Goal: Information Seeking & Learning: Learn about a topic

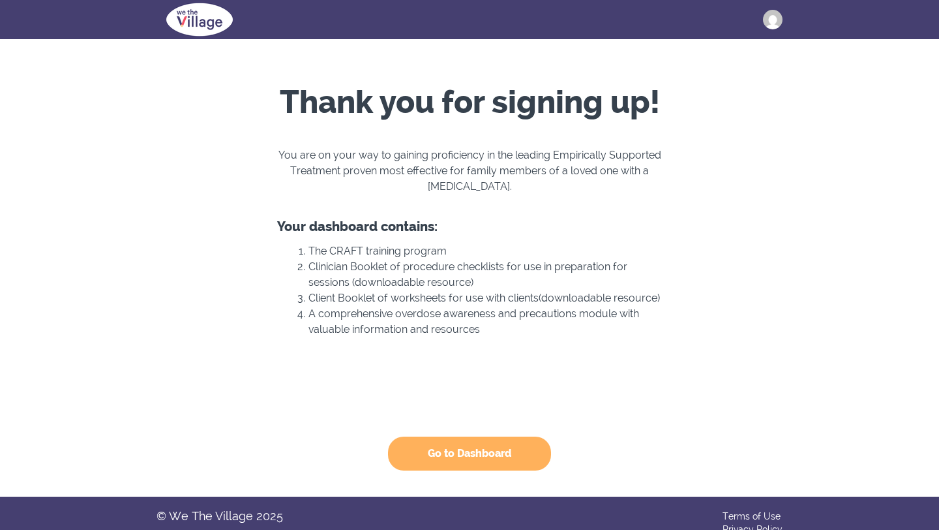
click at [453, 459] on button "Go to Dashboard" at bounding box center [469, 453] width 163 height 34
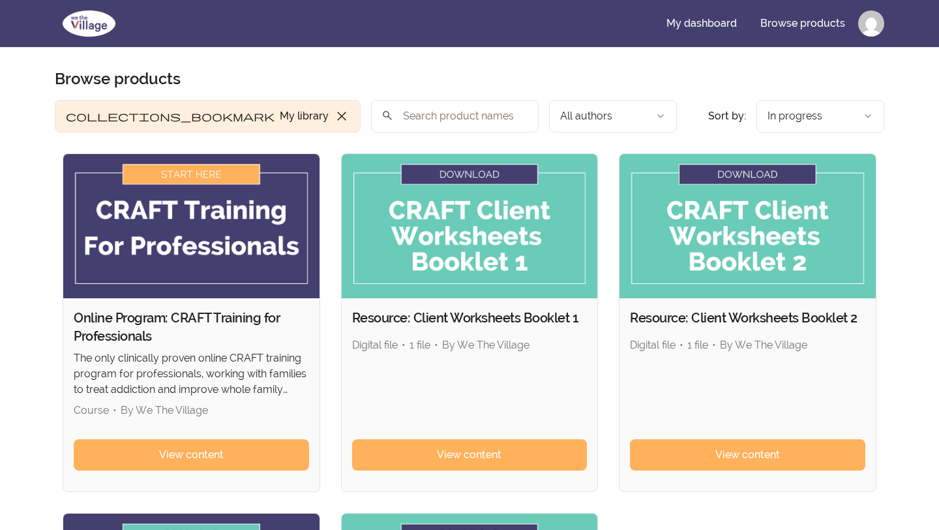
click at [868, 32] on html "Skip to main content Main menu Includes navigation links and user settings My d…" at bounding box center [469, 483] width 939 height 967
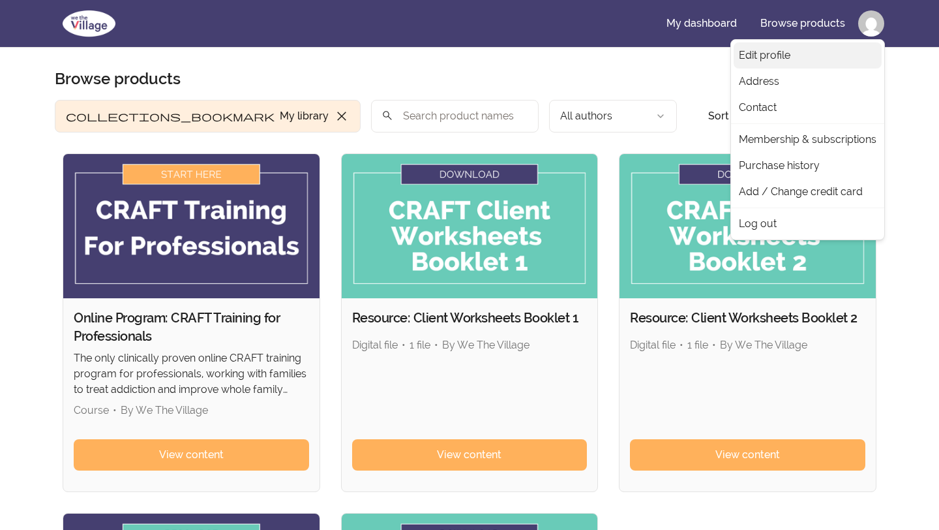
click at [751, 59] on link "Edit profile" at bounding box center [808, 55] width 148 height 26
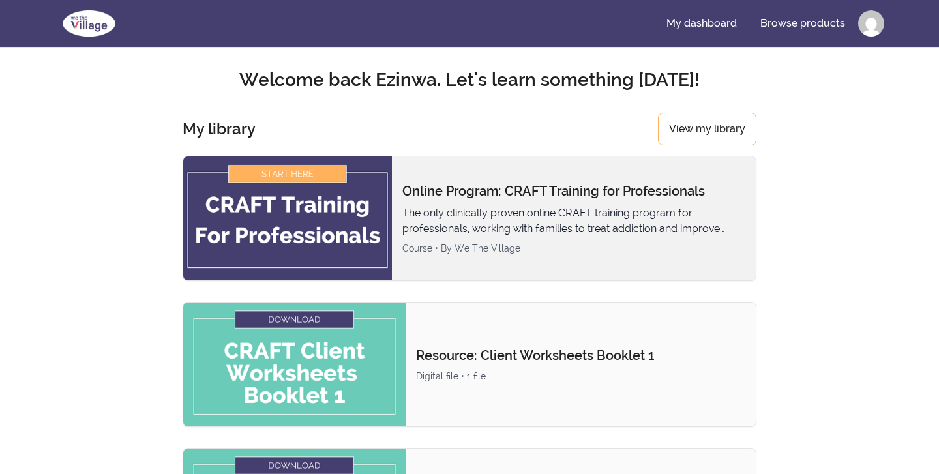
click at [305, 175] on img at bounding box center [287, 219] width 209 height 124
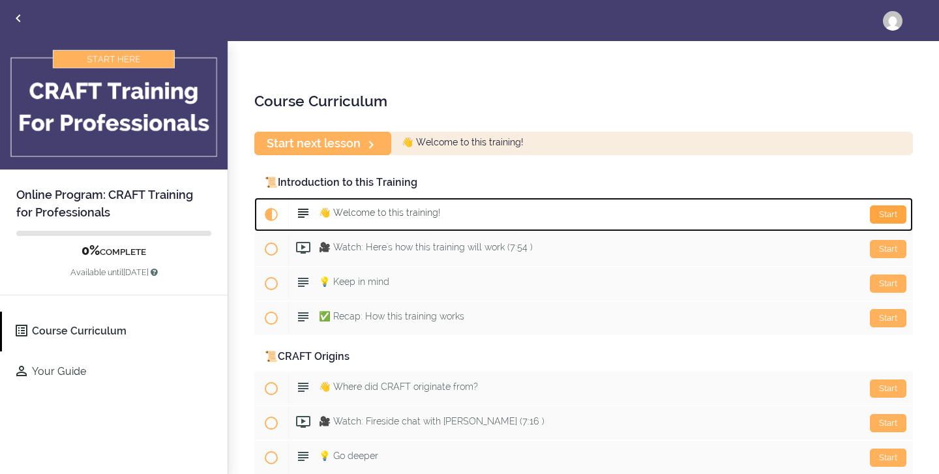
click at [890, 215] on div "Start" at bounding box center [888, 214] width 37 height 18
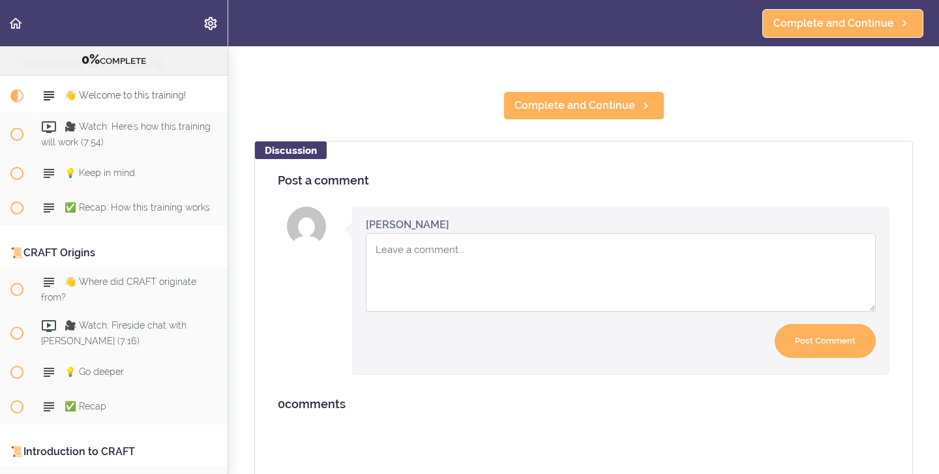
scroll to position [496, 0]
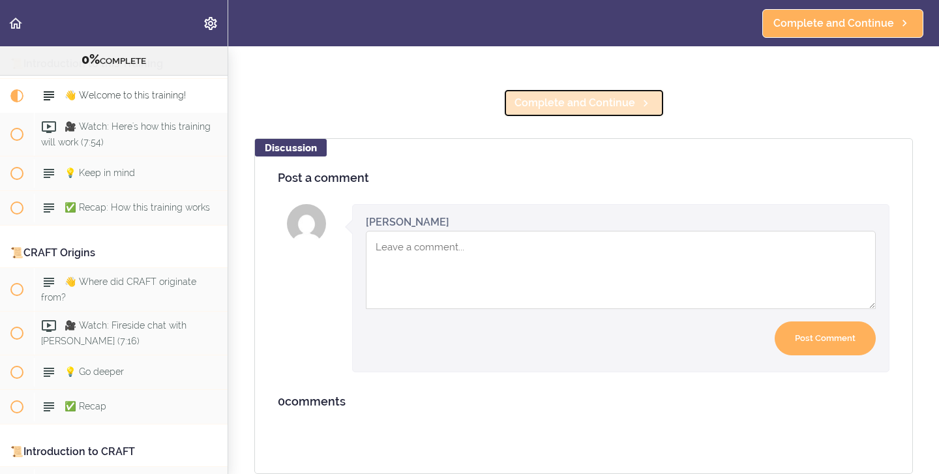
click at [607, 106] on span "Complete and Continue" at bounding box center [575, 103] width 121 height 16
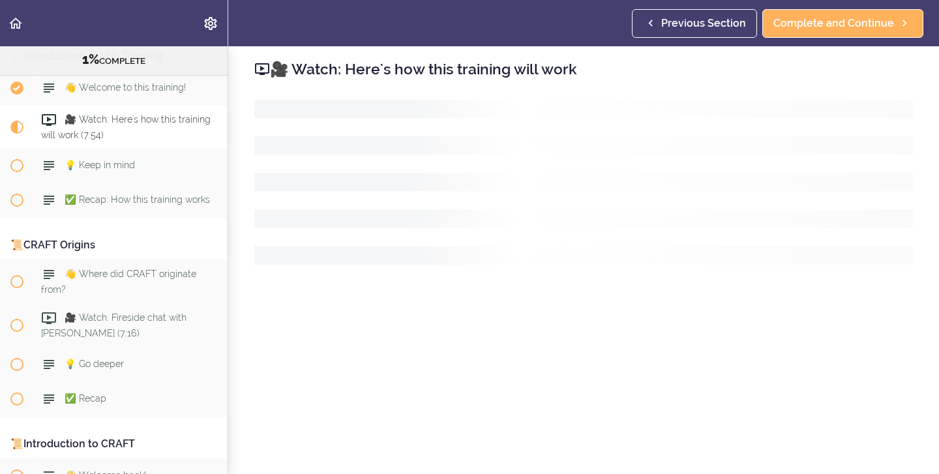
scroll to position [122, 0]
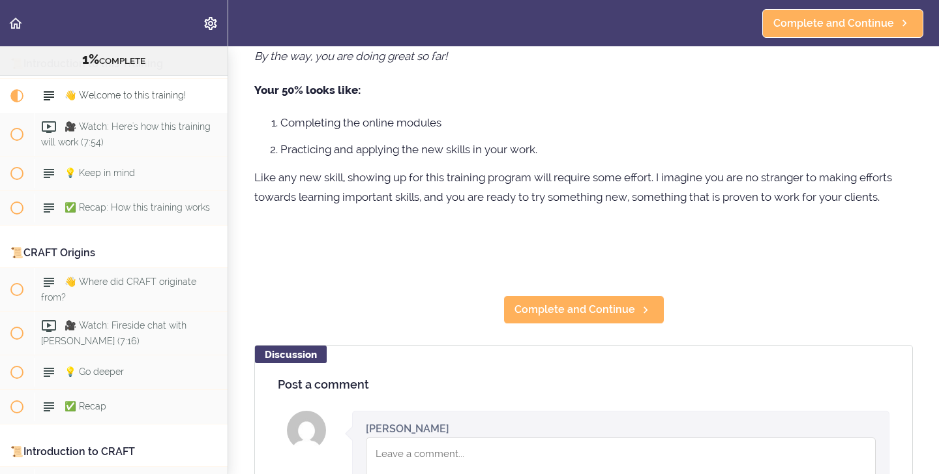
scroll to position [496, 0]
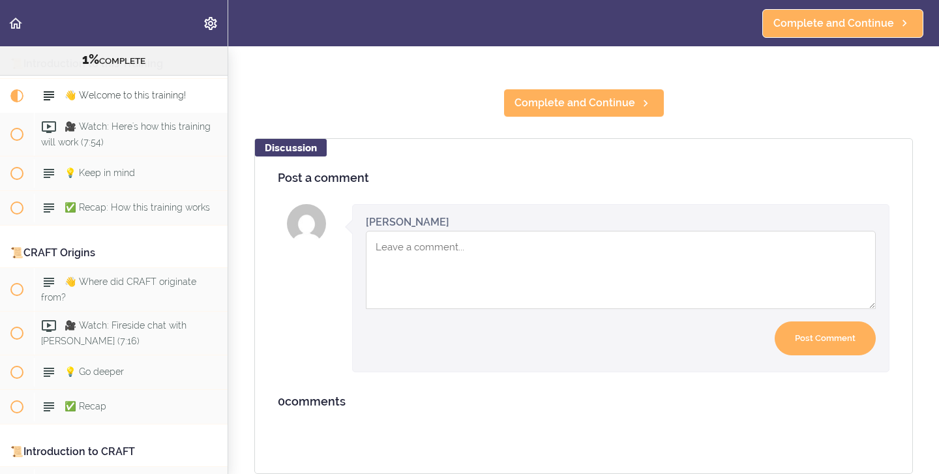
click at [402, 267] on textarea "Comment box" at bounding box center [621, 270] width 510 height 78
type textarea "Hello Jane! Good to be here! I made it!"
click at [826, 342] on input "Post Comment" at bounding box center [825, 339] width 101 height 35
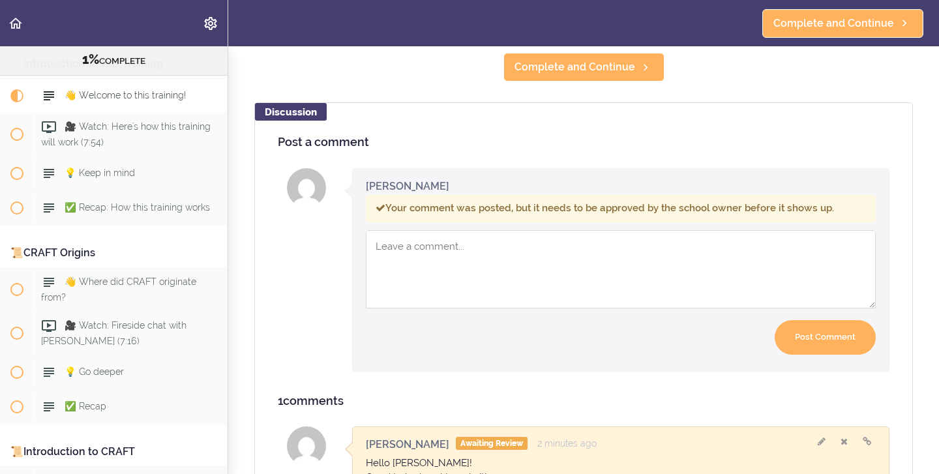
scroll to position [622, 0]
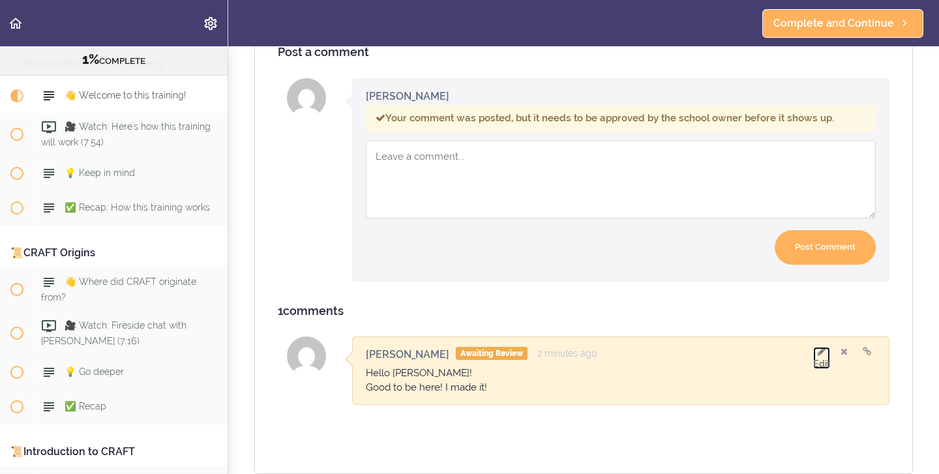
click at [823, 355] on icon at bounding box center [822, 351] width 8 height 9
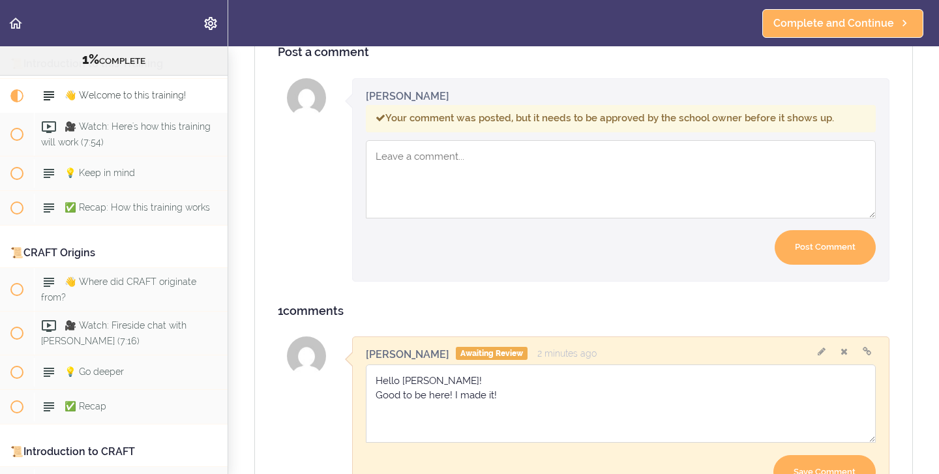
click at [508, 397] on textarea "Hello Jane! Good to be here! I made it!" at bounding box center [621, 404] width 510 height 78
click at [434, 425] on textarea "Hello Jane! Good to be here! I made it! Looking forward to new learning! Best w…" at bounding box center [621, 404] width 510 height 78
type textarea "Hello Jane! Good to be here! I made it! Looking forward to new learning! Best w…"
click at [858, 467] on input "Save Comment" at bounding box center [825, 472] width 102 height 35
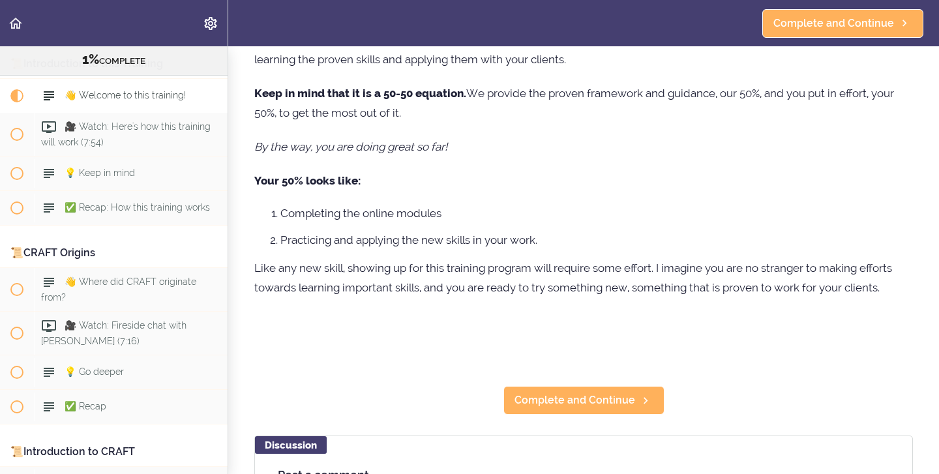
scroll to position [240, 0]
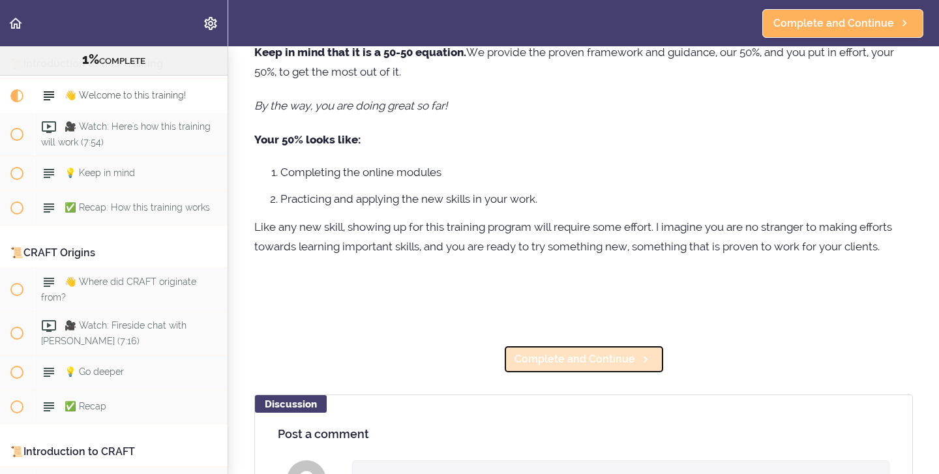
click at [552, 366] on span "Complete and Continue" at bounding box center [575, 360] width 121 height 16
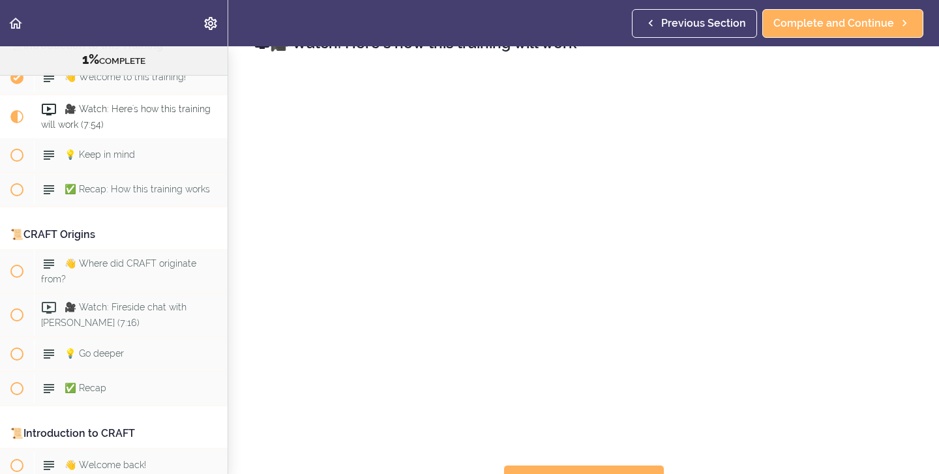
scroll to position [35, 0]
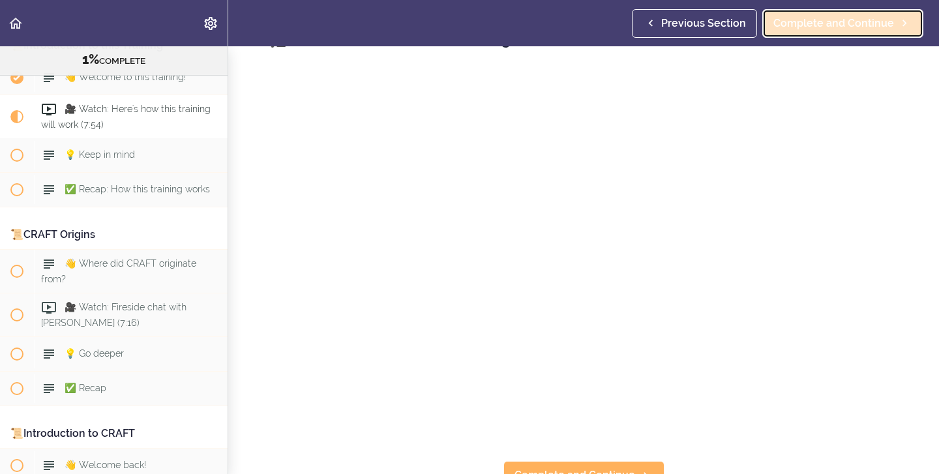
click at [854, 29] on span "Complete and Continue" at bounding box center [834, 24] width 121 height 16
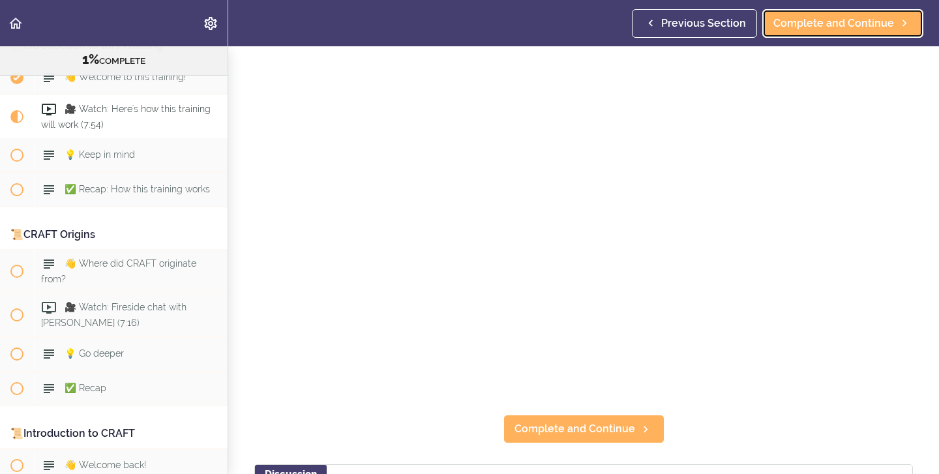
scroll to position [85, 0]
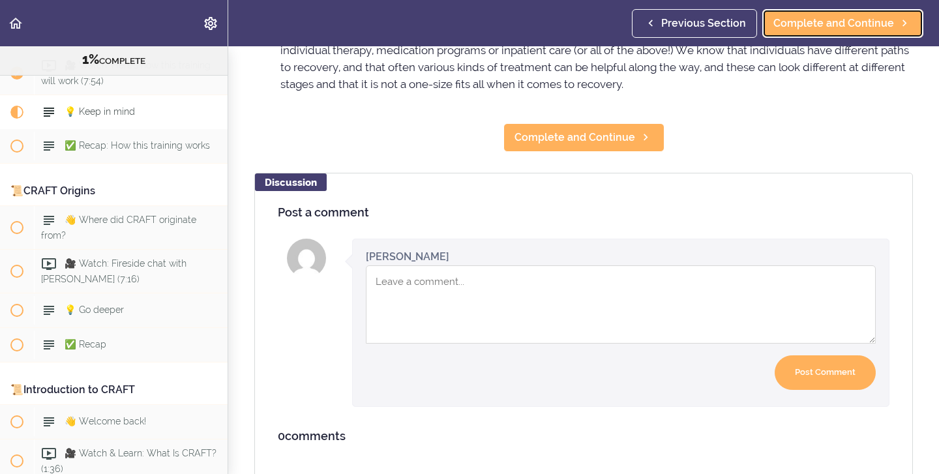
scroll to position [325, 0]
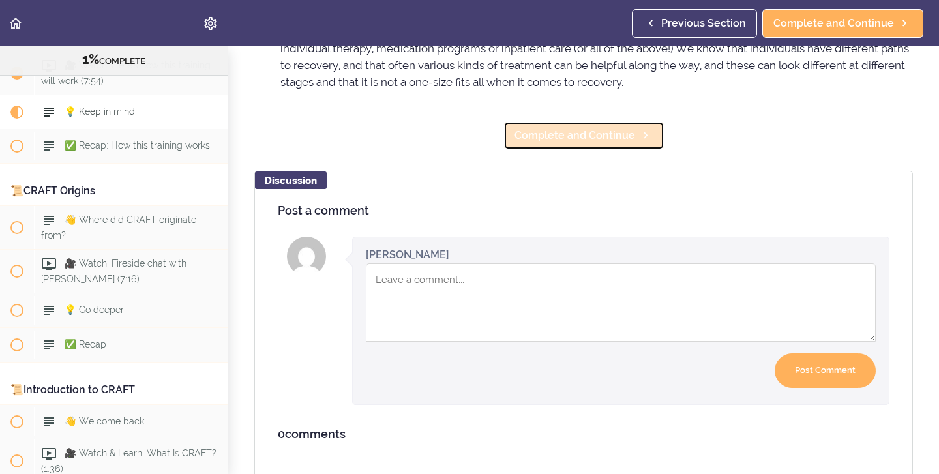
click at [547, 143] on span "Complete and Continue" at bounding box center [575, 136] width 121 height 16
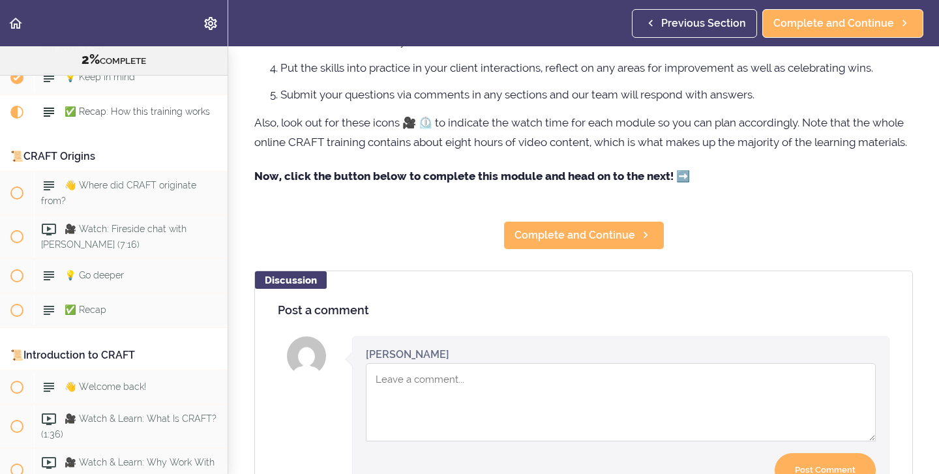
scroll to position [228, 0]
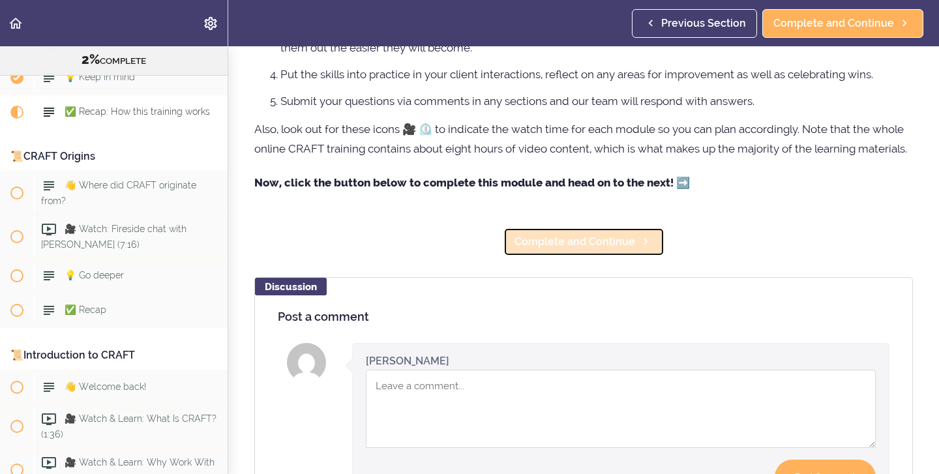
click at [554, 250] on link "Complete and Continue" at bounding box center [584, 242] width 161 height 29
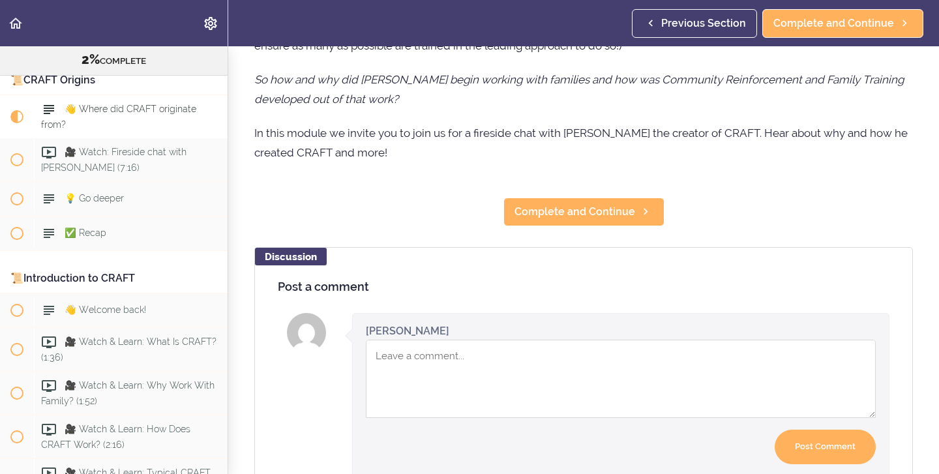
scroll to position [362, 0]
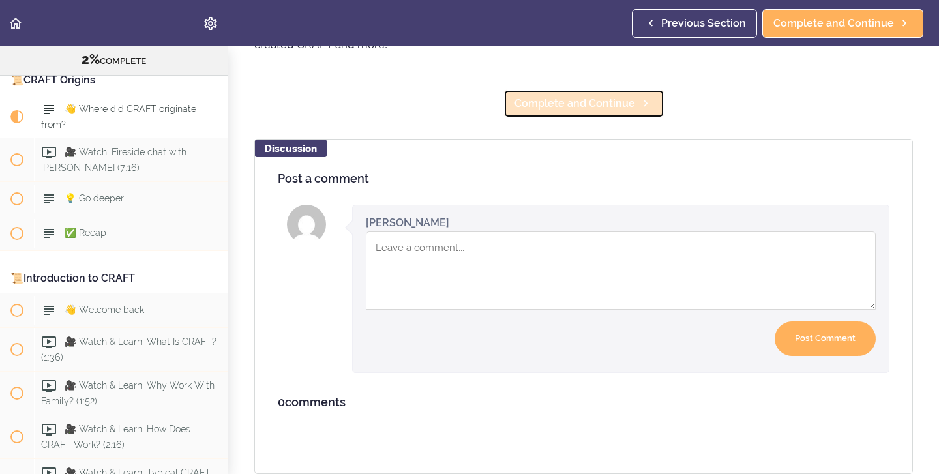
click at [598, 108] on span "Complete and Continue" at bounding box center [575, 104] width 121 height 16
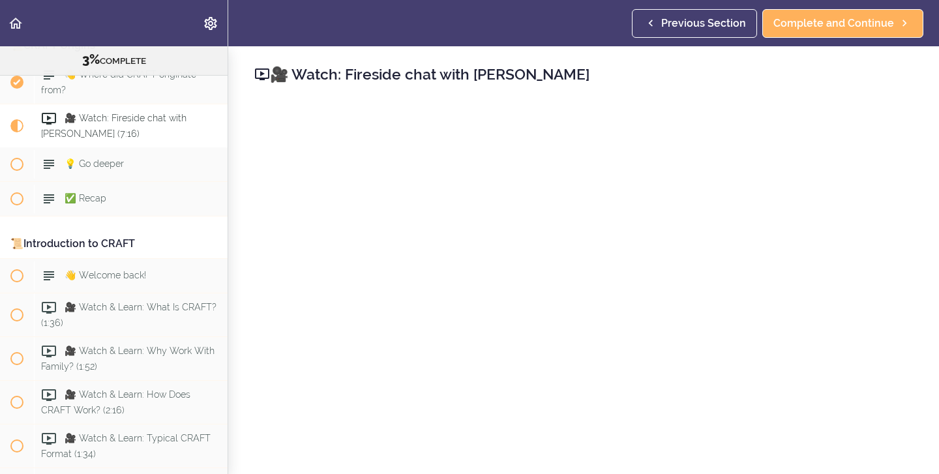
click at [255, 98] on div "🎥 Watch: Fireside chat with Dr. R.J. Meyers Complete and Continue Discussion Po…" at bounding box center [583, 260] width 711 height 428
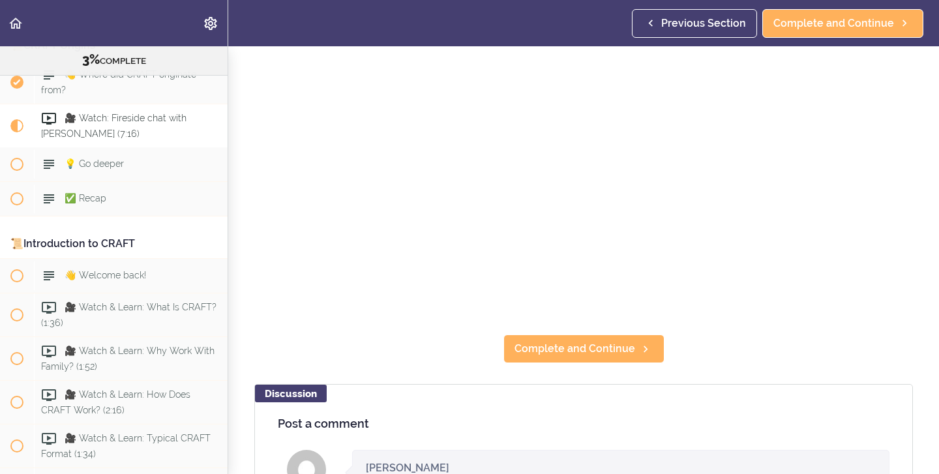
scroll to position [151, 0]
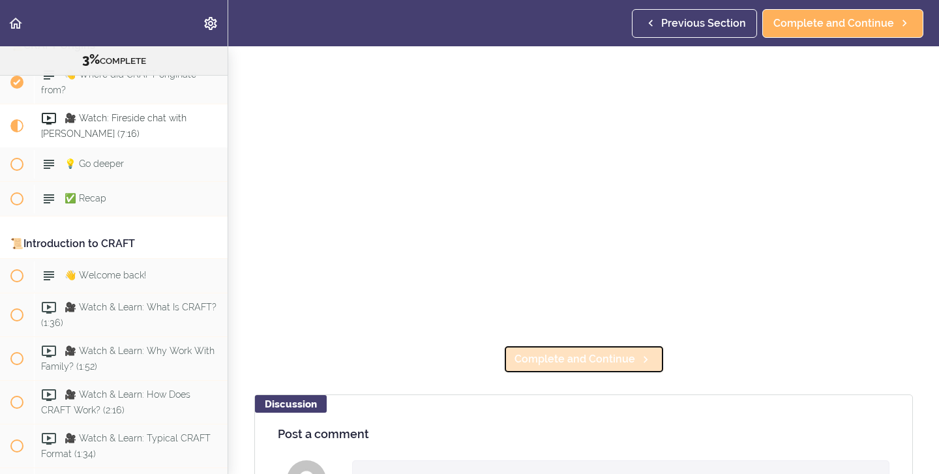
click at [542, 355] on span "Complete and Continue" at bounding box center [575, 360] width 121 height 16
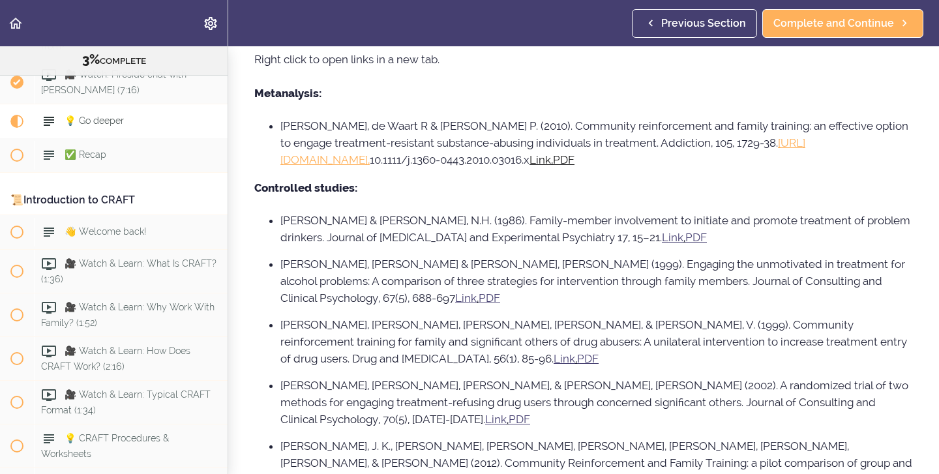
scroll to position [586, 0]
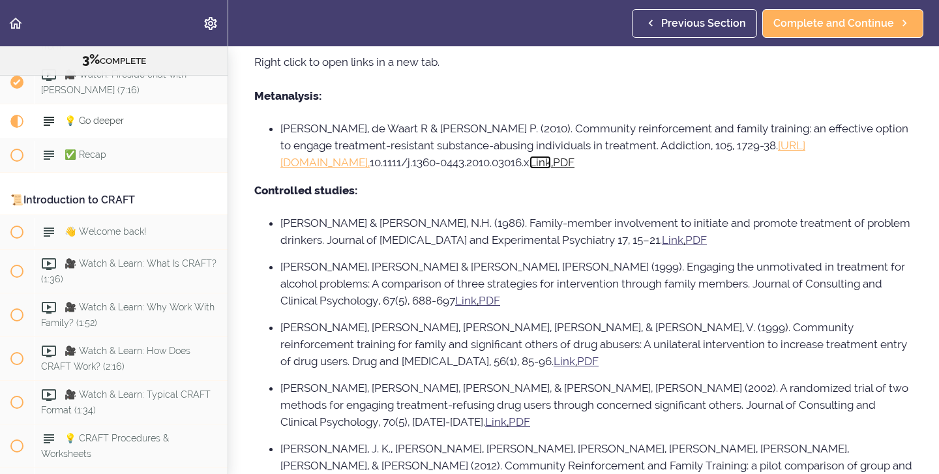
click at [551, 160] on u "Link" at bounding box center [541, 162] width 22 height 13
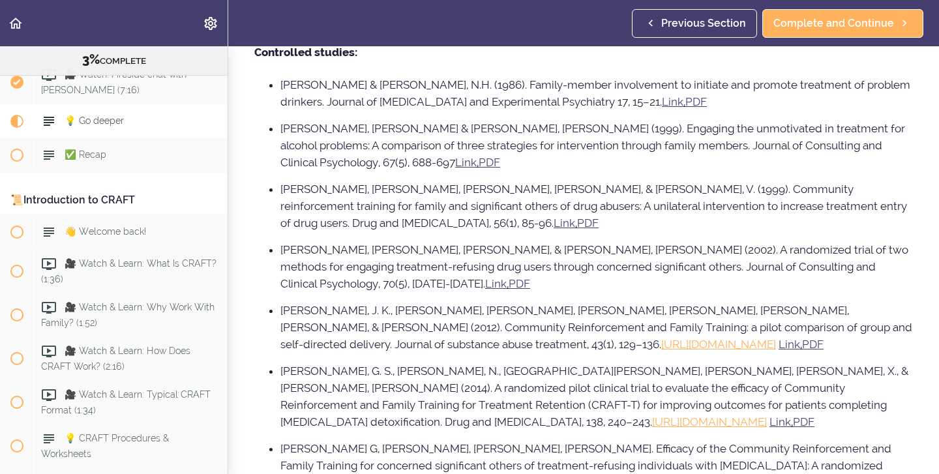
scroll to position [686, 0]
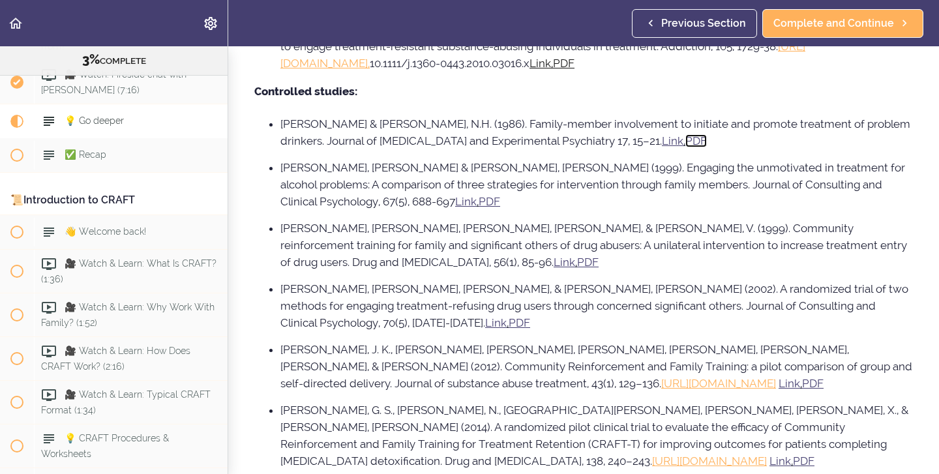
click at [686, 138] on u "PDF" at bounding box center [697, 140] width 22 height 13
click at [479, 203] on u "PDF" at bounding box center [490, 201] width 22 height 13
click at [577, 264] on u "PDF" at bounding box center [588, 262] width 22 height 13
click at [509, 320] on u "PDF" at bounding box center [520, 322] width 22 height 13
click at [802, 387] on u "PDF" at bounding box center [813, 383] width 22 height 13
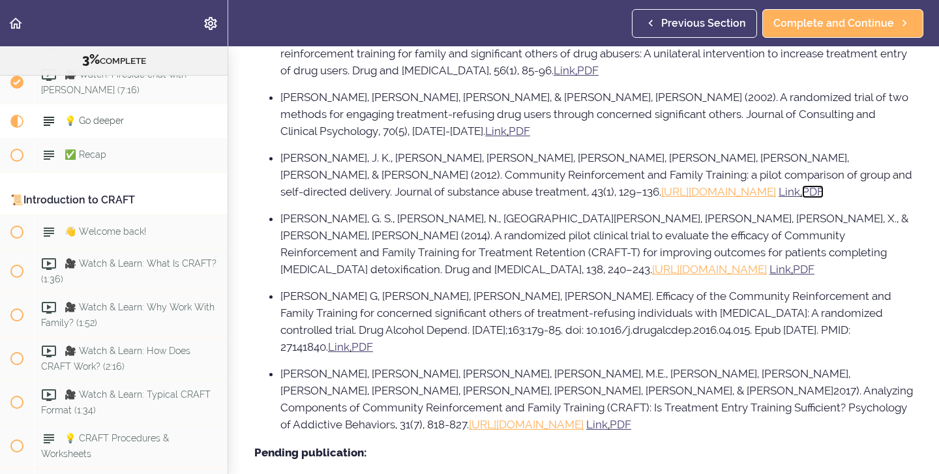
scroll to position [883, 0]
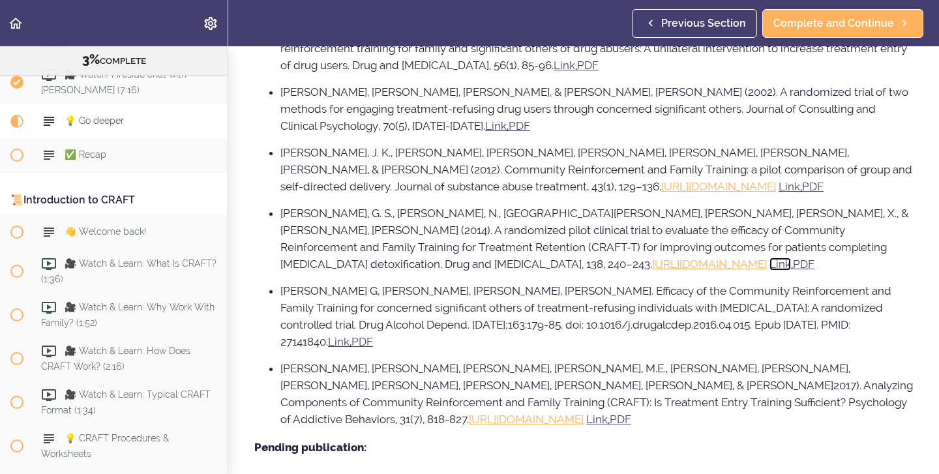
click at [770, 265] on u "Link" at bounding box center [781, 264] width 22 height 13
click at [350, 335] on u "Link" at bounding box center [339, 341] width 22 height 13
click at [584, 413] on link "http://dx.doi.org/10.1037/adb0000306" at bounding box center [526, 419] width 115 height 13
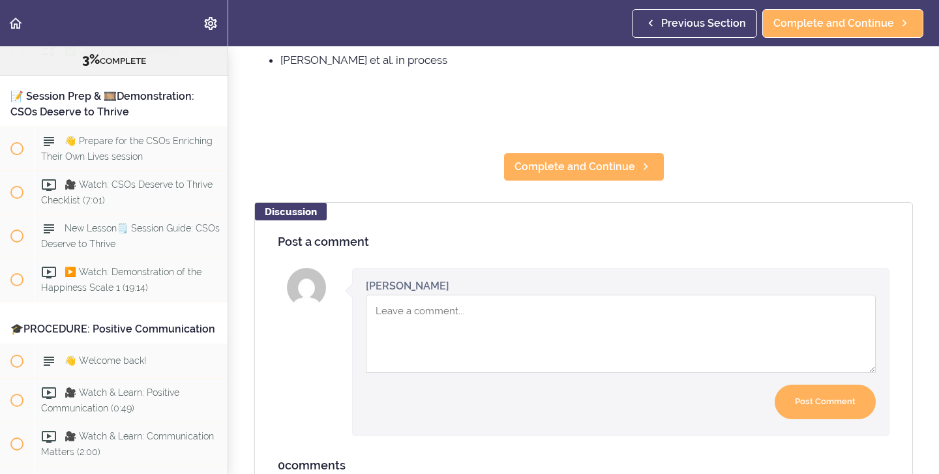
scroll to position [1359, 0]
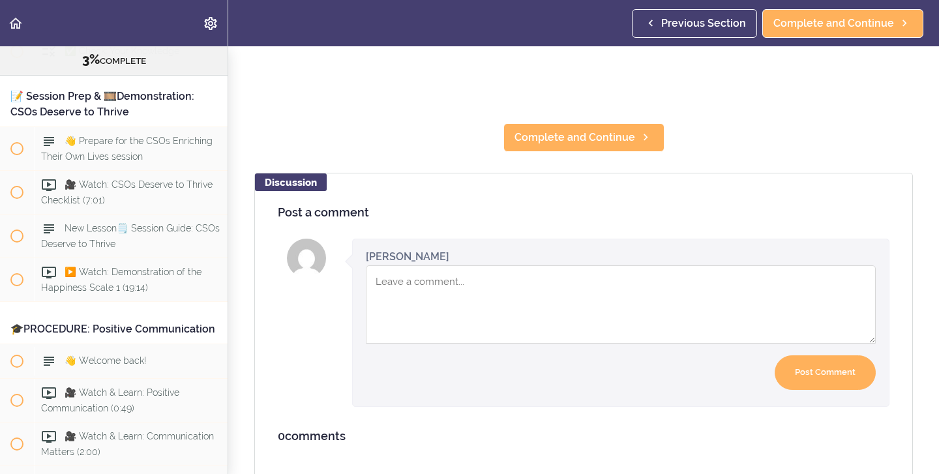
click at [406, 265] on textarea "Comment box" at bounding box center [621, 304] width 510 height 78
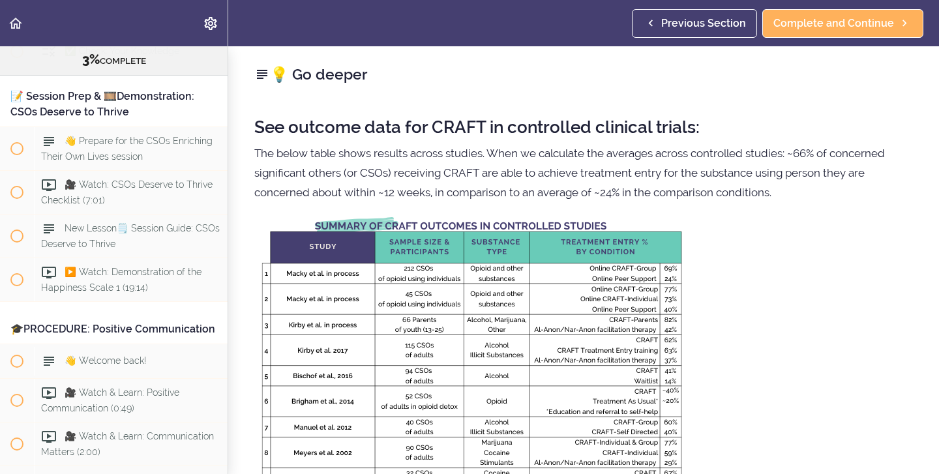
scroll to position [3, 0]
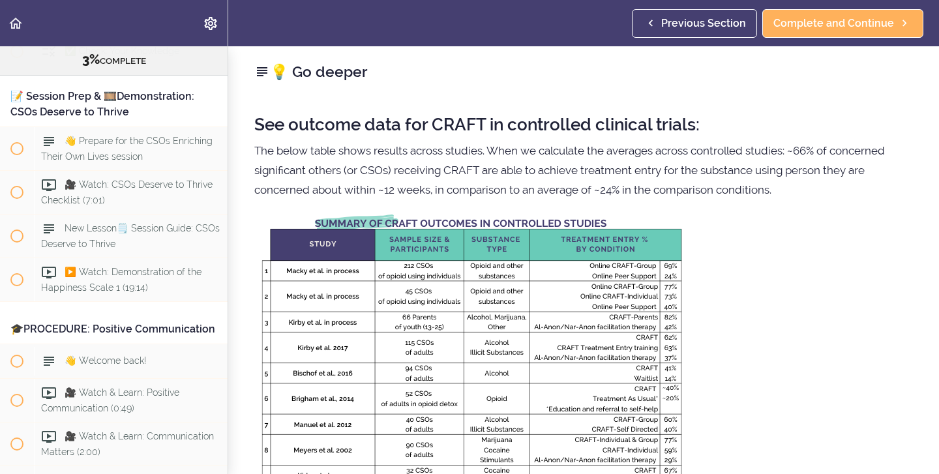
click at [265, 71] on use at bounding box center [262, 71] width 10 height 9
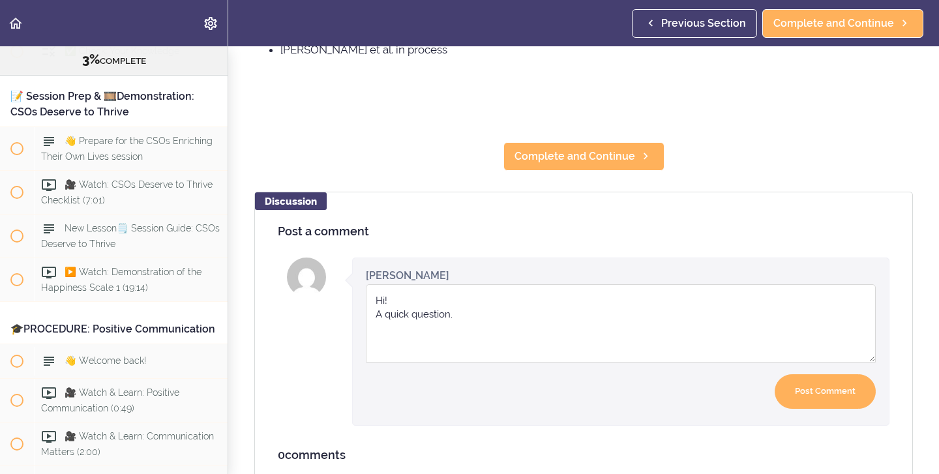
scroll to position [1359, 0]
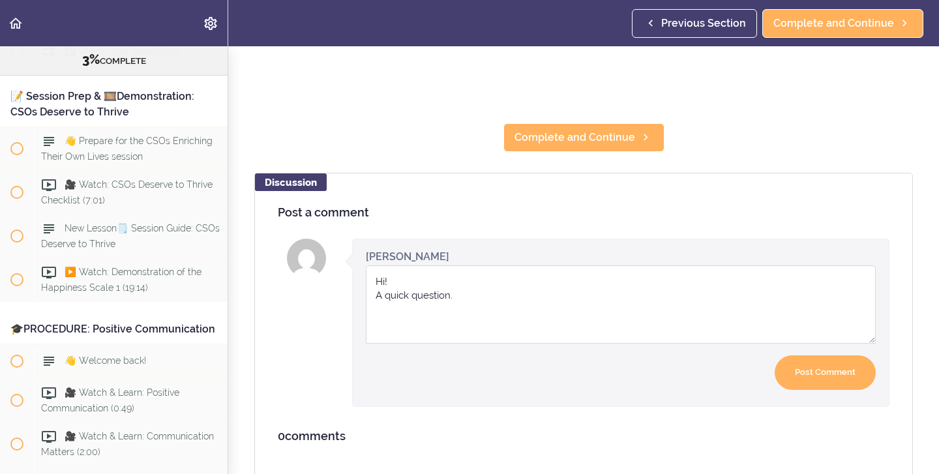
click at [463, 266] on textarea "Hi! A quick question." at bounding box center [621, 304] width 510 height 78
drag, startPoint x: 461, startPoint y: 263, endPoint x: 360, endPoint y: 239, distance: 103.2
click at [360, 239] on div "Ezinwa Udoji now Your comment was posted. Your comment was posted, but it needs…" at bounding box center [620, 323] width 537 height 168
type textarea "Oh wow! Lots of articles to read! Thanks!"
click at [809, 355] on input "Post Comment" at bounding box center [825, 372] width 101 height 35
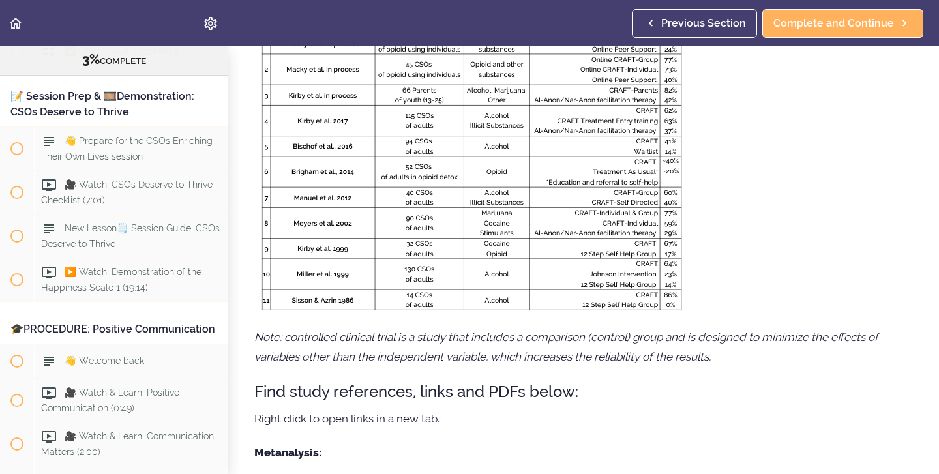
scroll to position [0, 0]
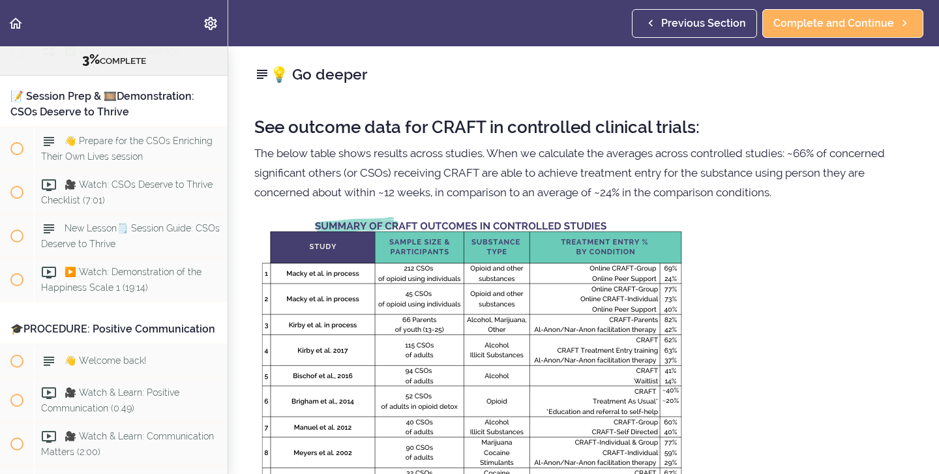
click at [264, 78] on icon at bounding box center [262, 75] width 16 height 16
click at [262, 73] on use at bounding box center [262, 74] width 10 height 9
